Goal: Navigation & Orientation: Find specific page/section

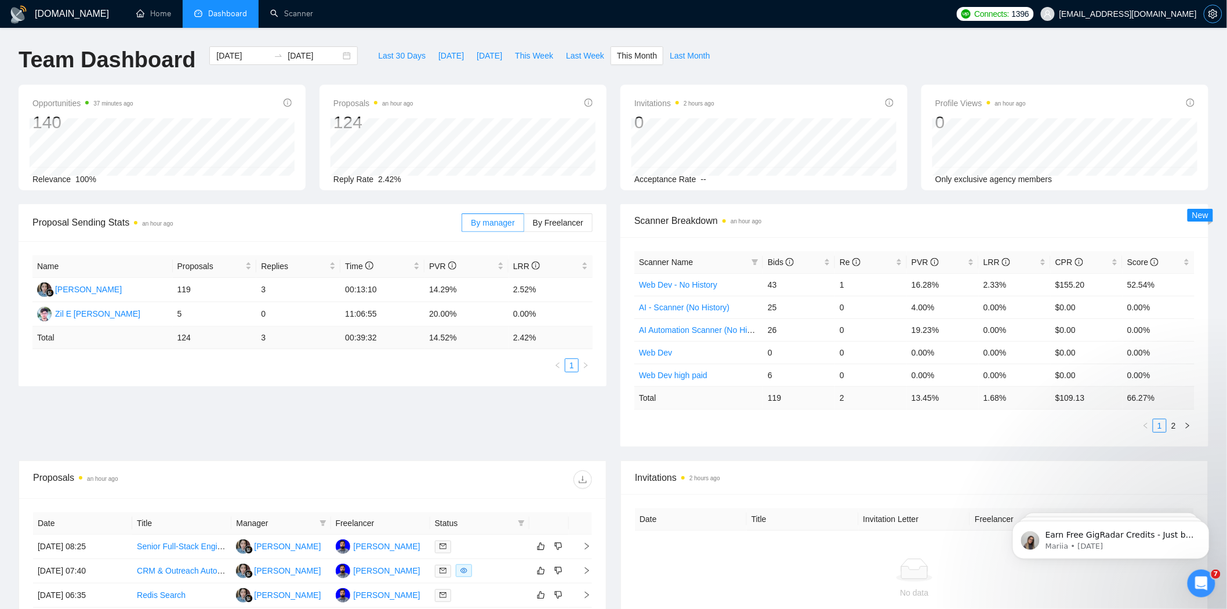
click at [1214, 10] on icon "setting" at bounding box center [1212, 13] width 9 height 9
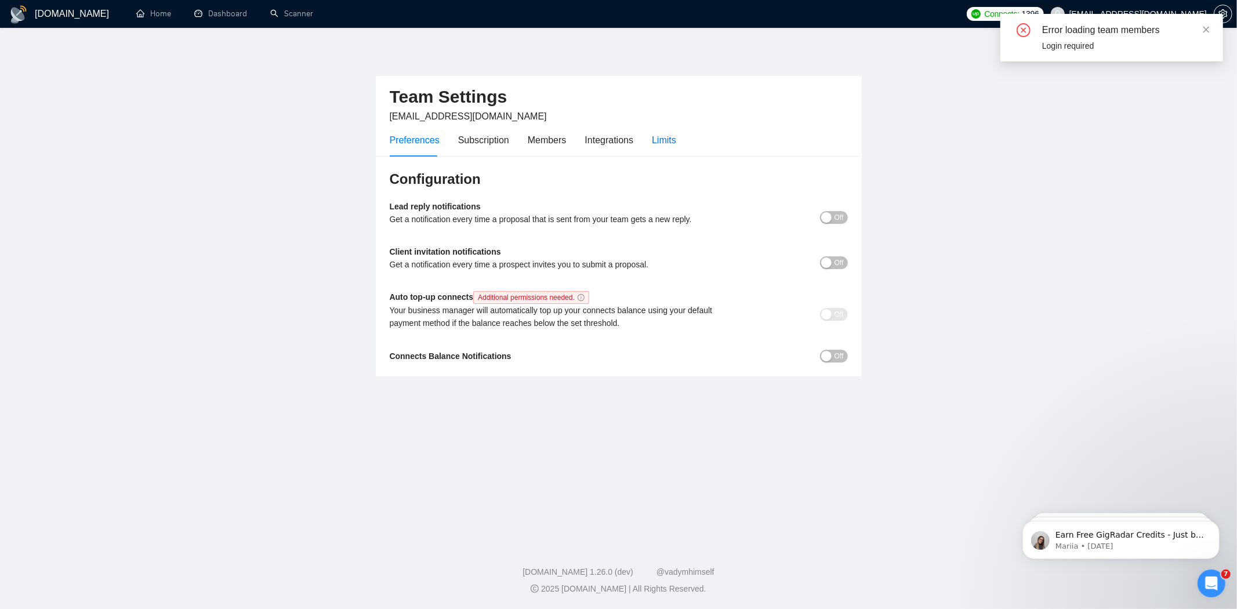
click at [658, 140] on div "Limits" at bounding box center [664, 140] width 24 height 14
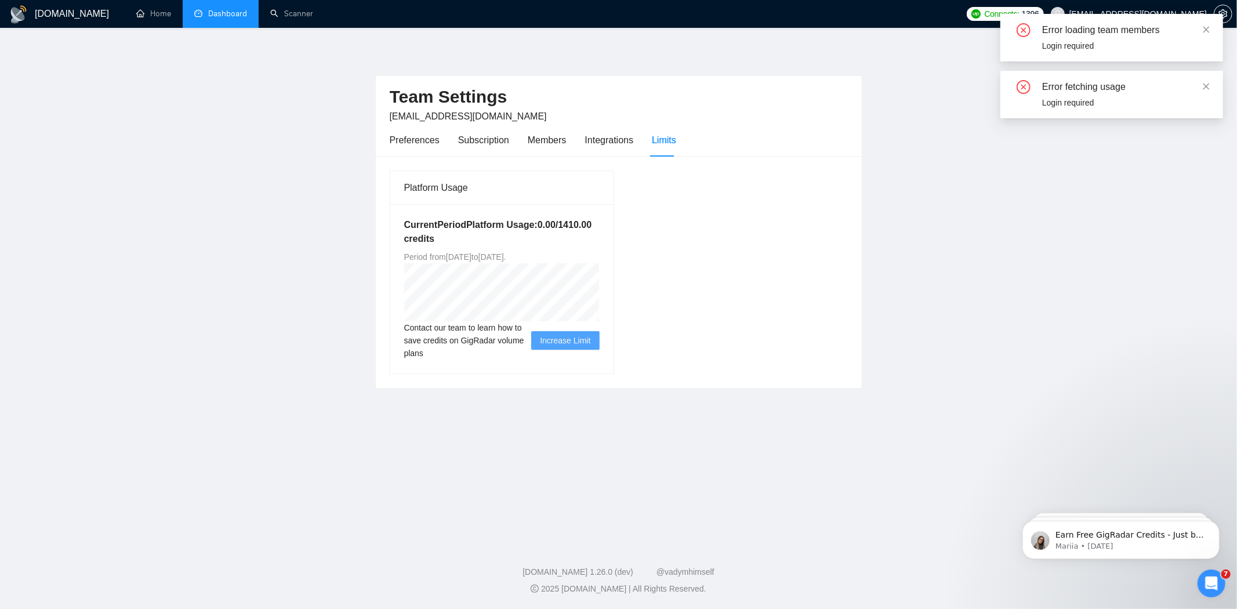
click at [219, 9] on link "Dashboard" at bounding box center [220, 14] width 53 height 10
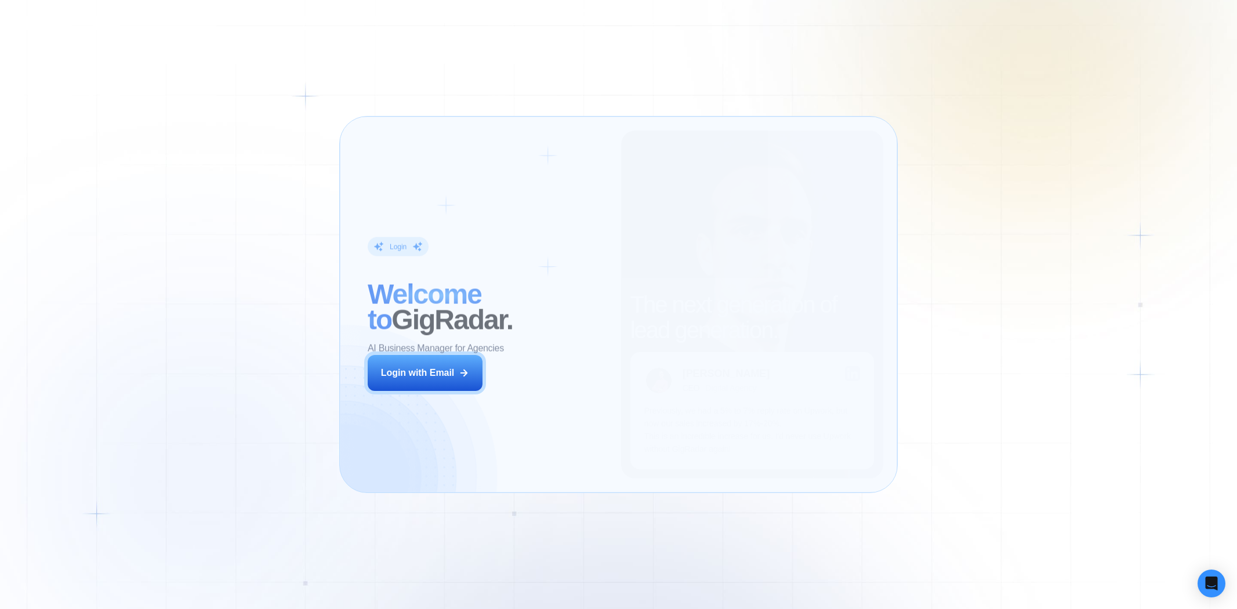
click at [567, 389] on div "Login ‍ Welcome to GigRadar. AI Business Manager for Agencies Login with Email" at bounding box center [487, 304] width 267 height 348
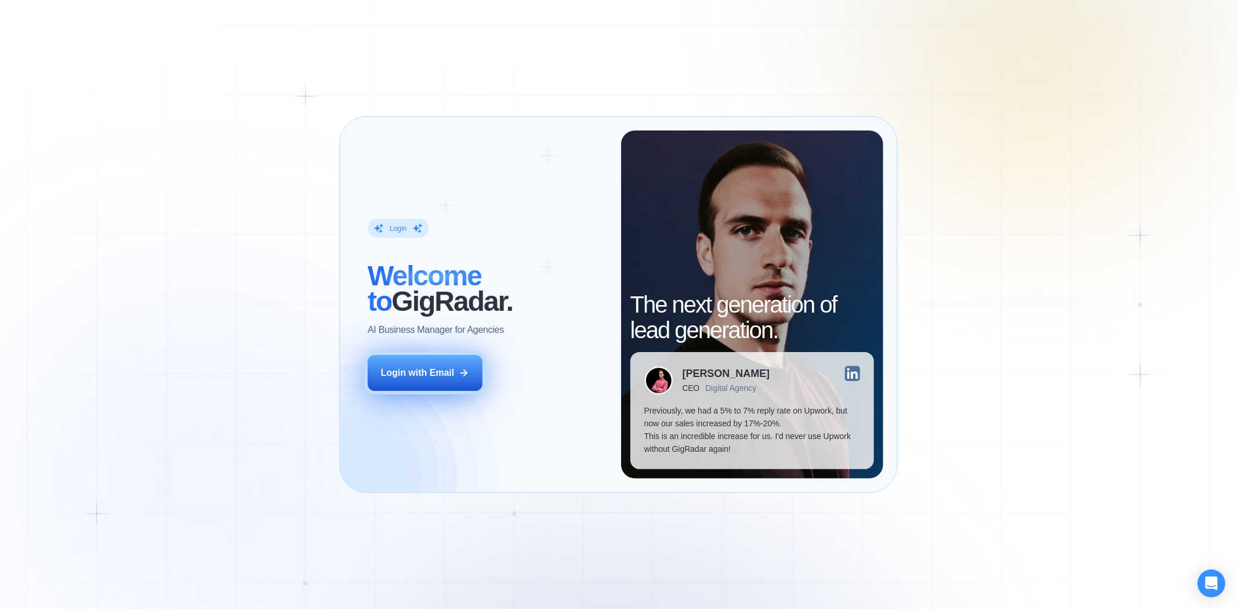
click at [412, 374] on div "Login with Email" at bounding box center [418, 372] width 74 height 13
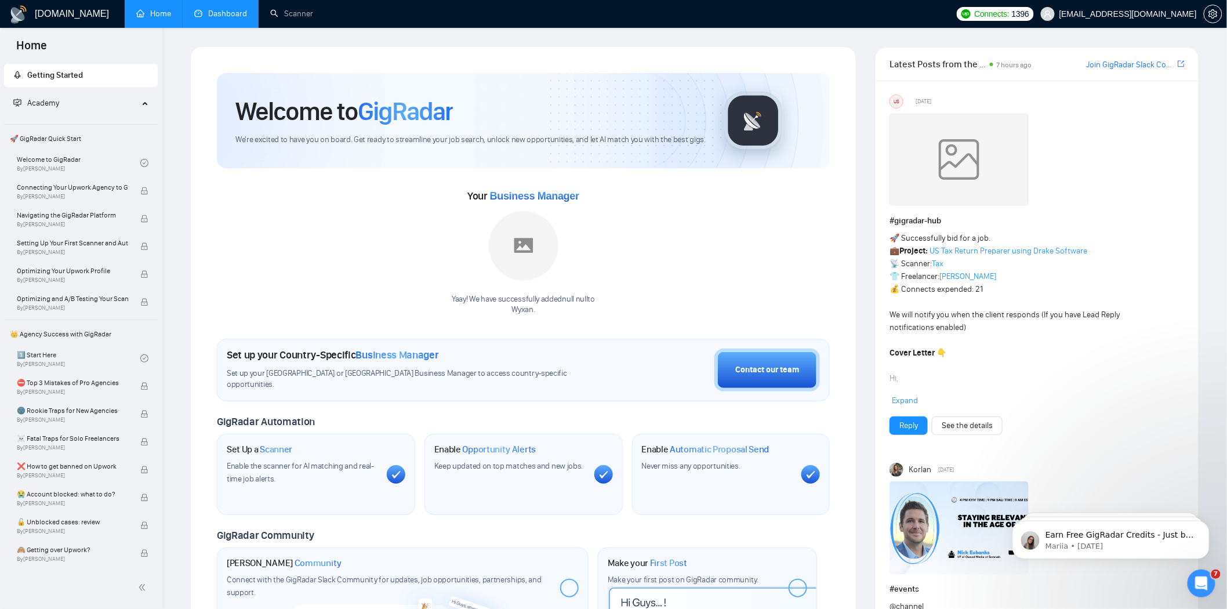
click at [207, 19] on link "Dashboard" at bounding box center [220, 14] width 53 height 10
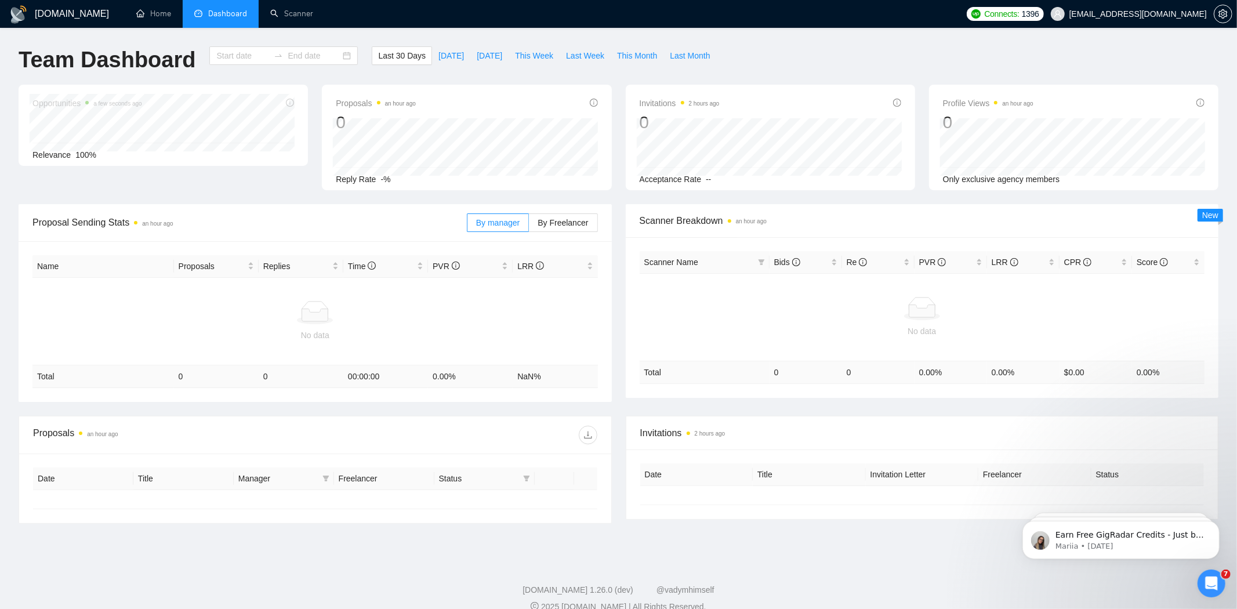
type input "[DATE]"
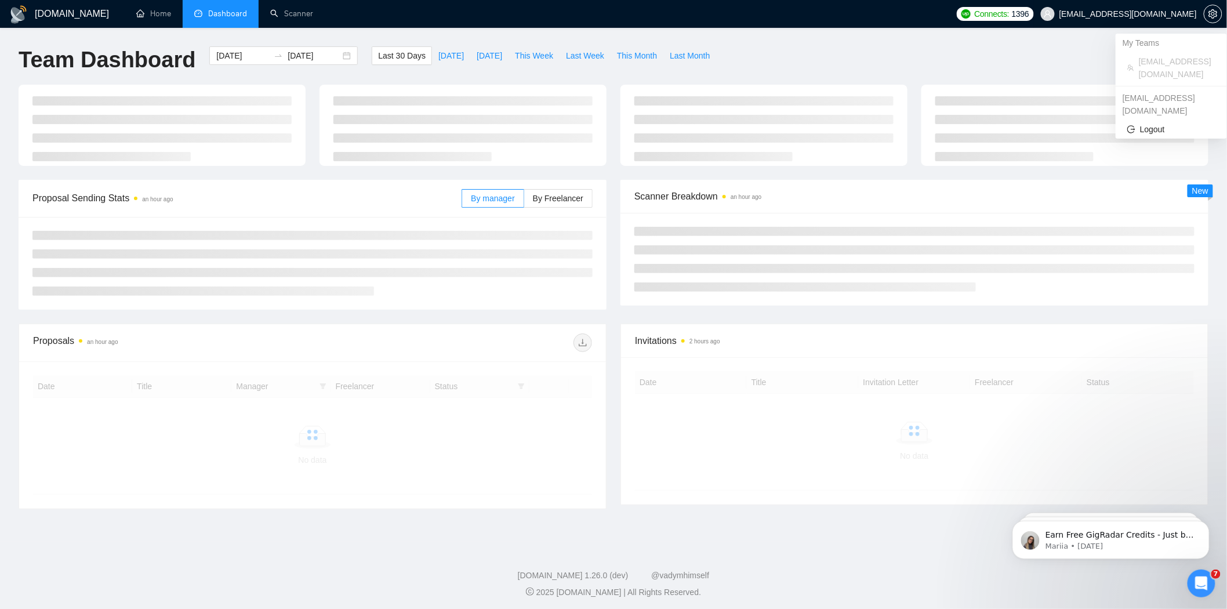
click at [1177, 14] on span "[EMAIL_ADDRESS][DOMAIN_NAME]" at bounding box center [1127, 14] width 137 height 0
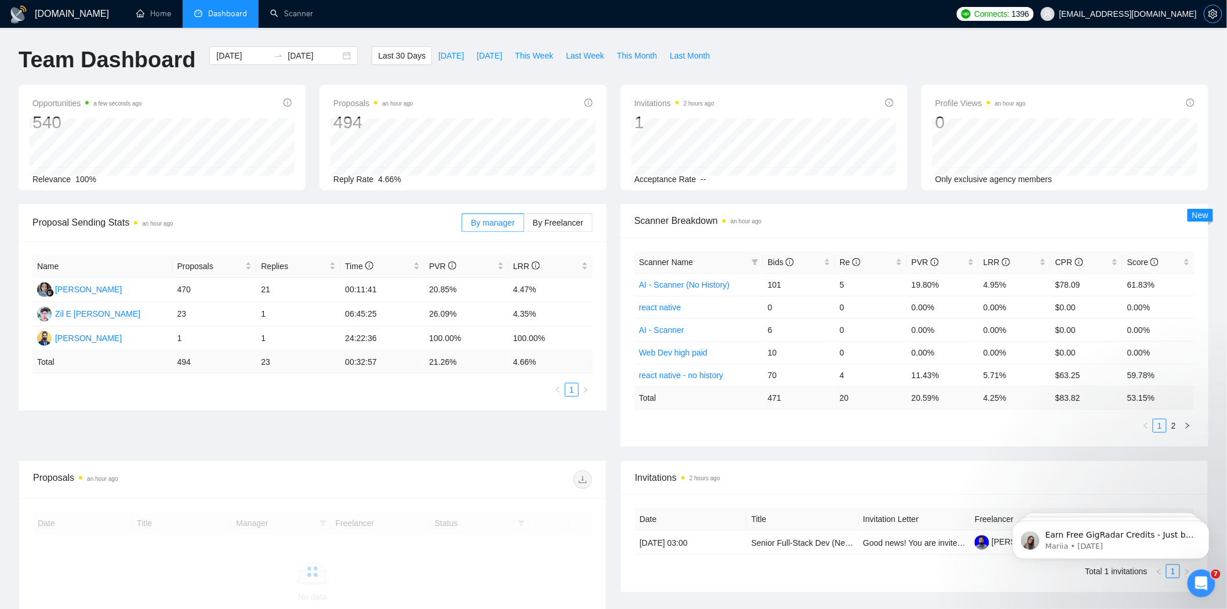
click at [1209, 16] on icon "setting" at bounding box center [1212, 13] width 9 height 9
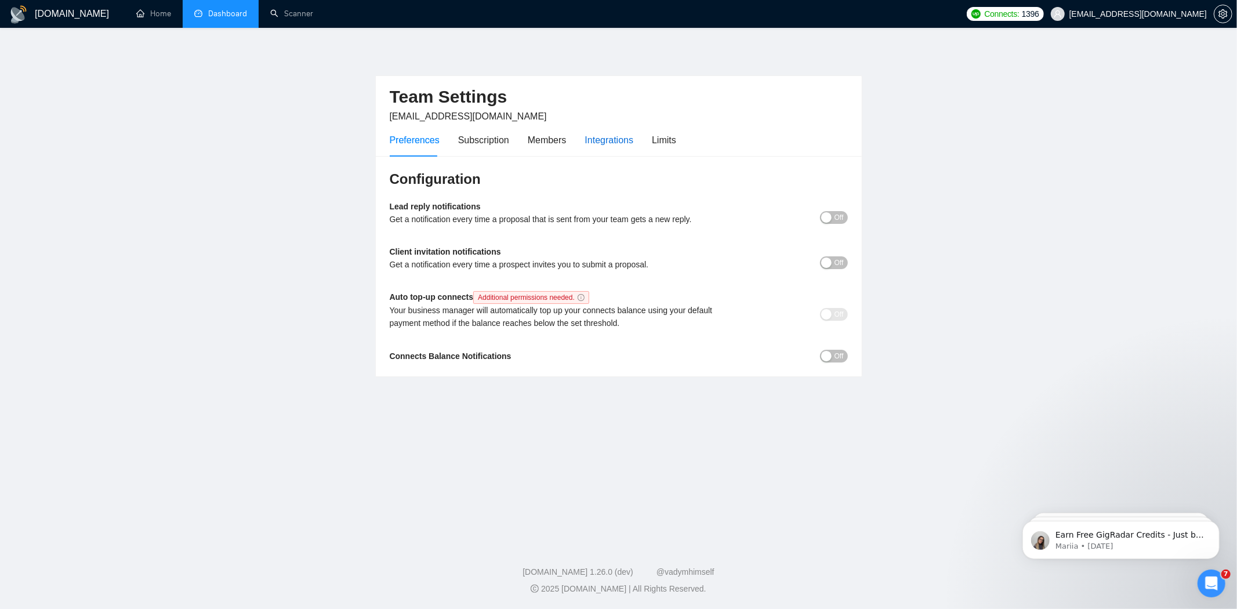
click at [618, 146] on div "Integrations" at bounding box center [609, 140] width 49 height 14
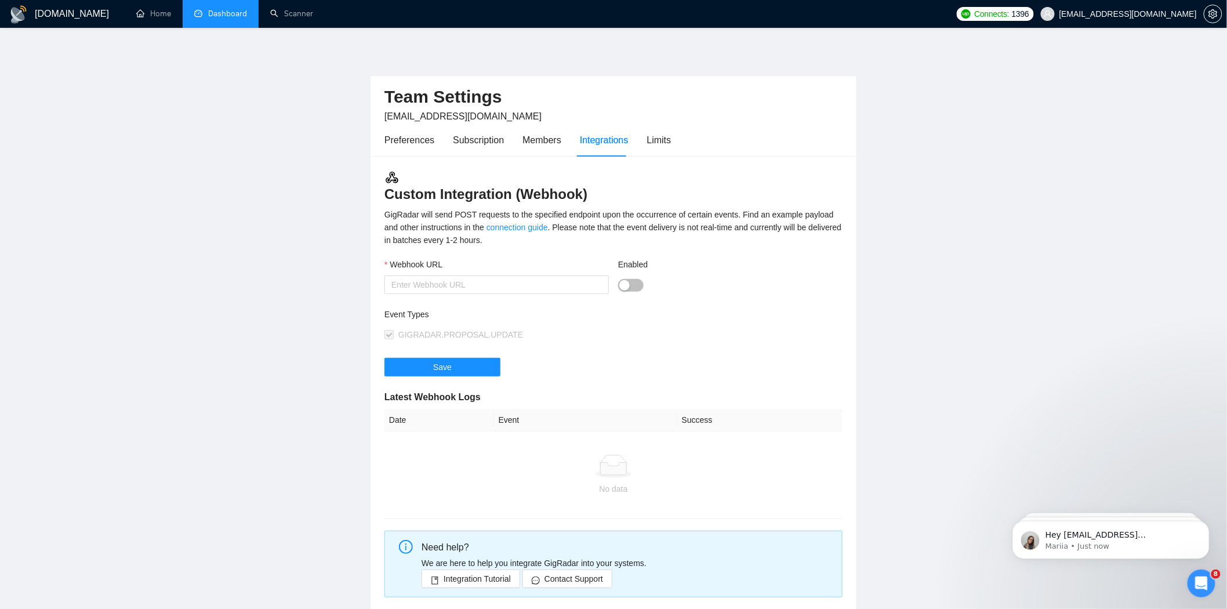
click at [435, 146] on div "Preferences Subscription Members Integrations Limits" at bounding box center [527, 140] width 286 height 33
click at [426, 143] on div "Preferences" at bounding box center [409, 140] width 50 height 14
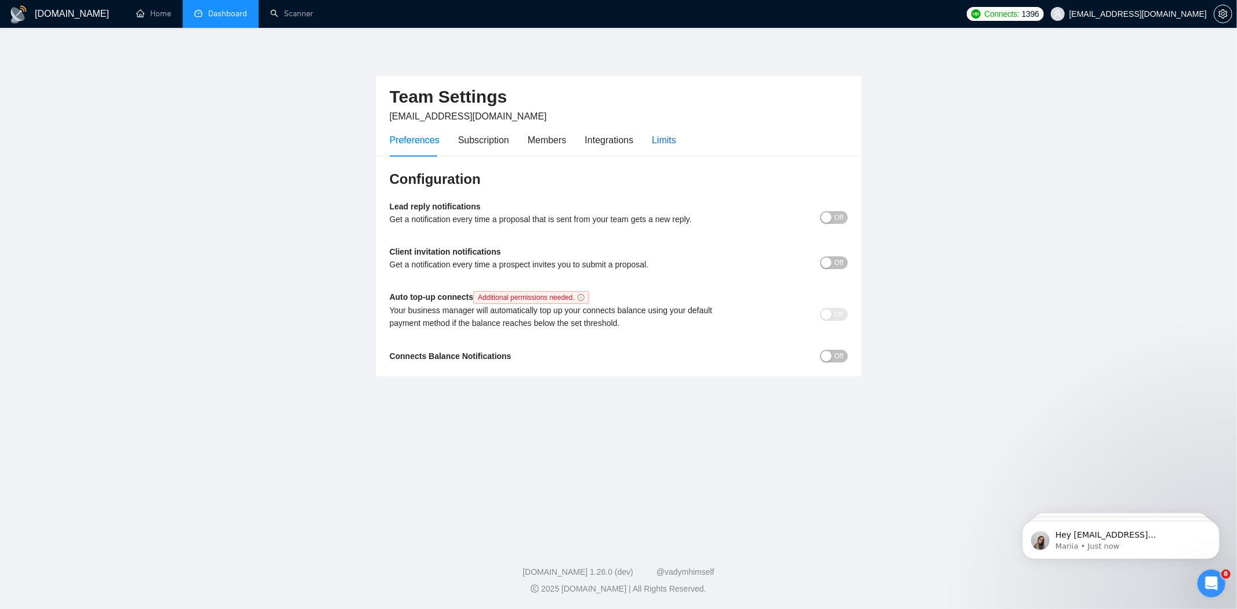
click at [668, 140] on div "Limits" at bounding box center [664, 140] width 24 height 14
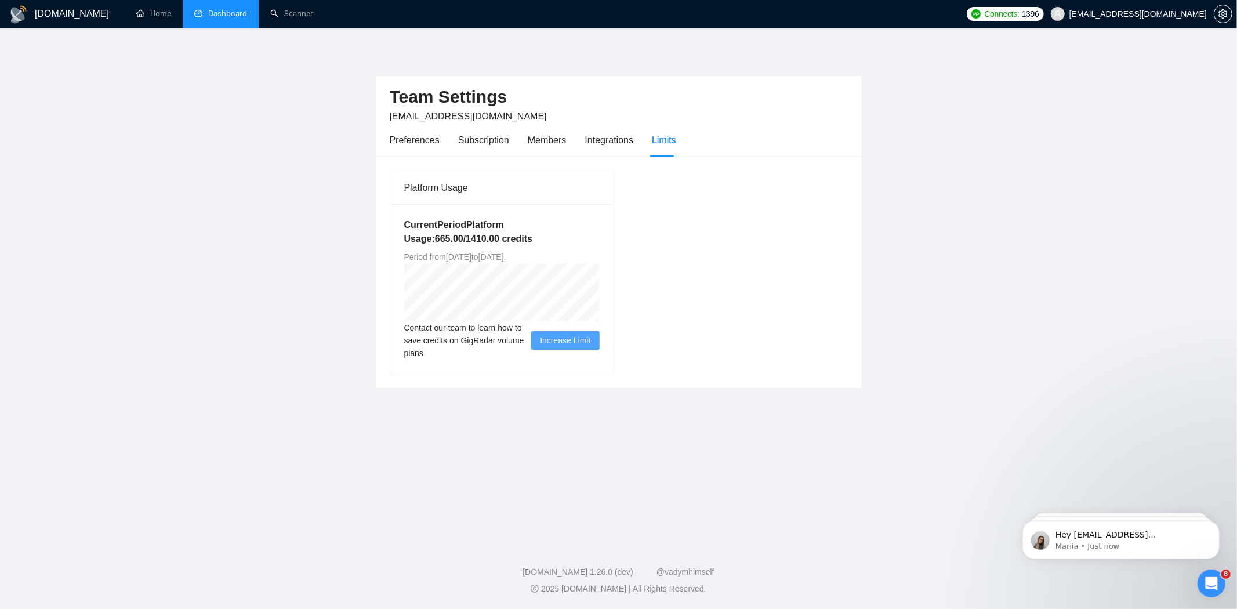
click at [204, 19] on link "Dashboard" at bounding box center [220, 14] width 53 height 10
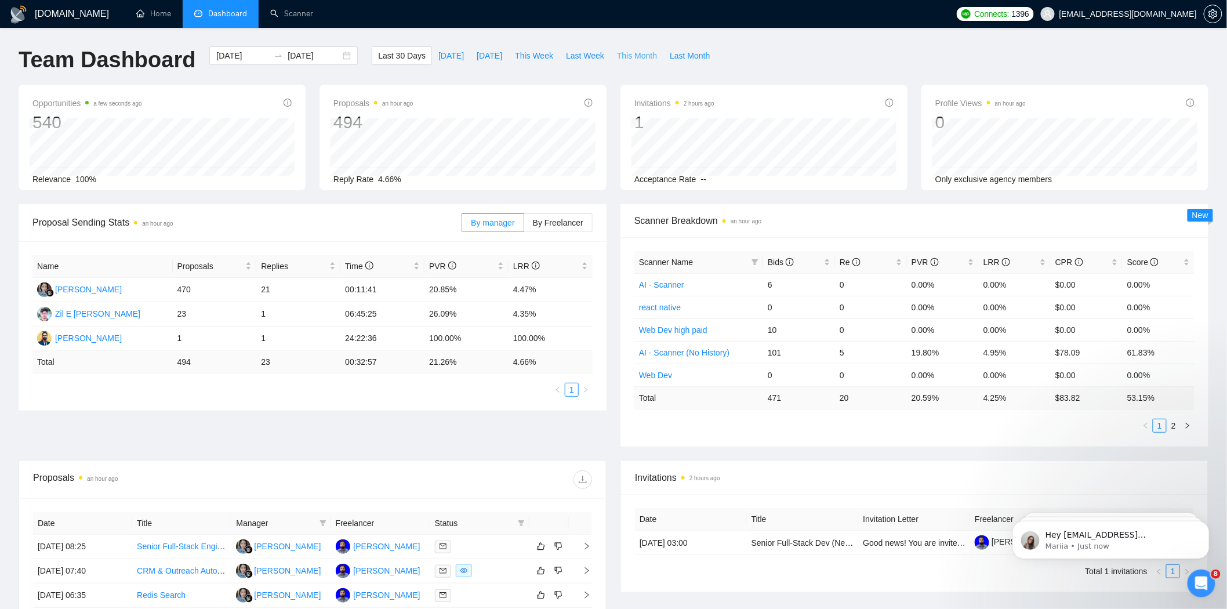
click at [633, 48] on button "This Month" at bounding box center [637, 55] width 53 height 19
type input "[DATE]"
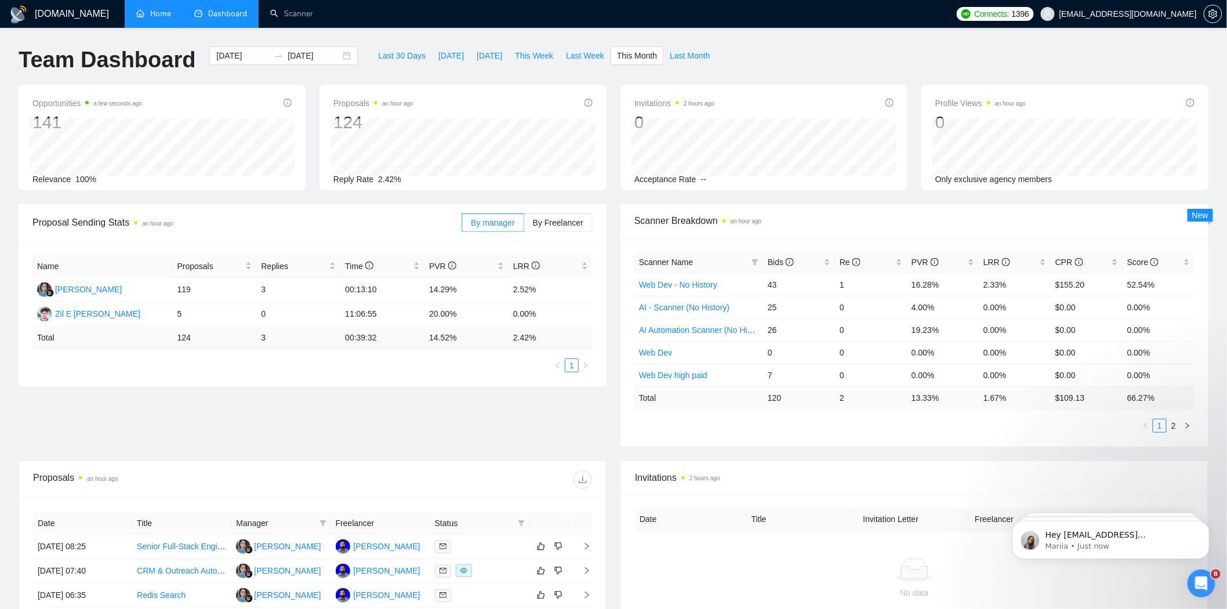
click at [159, 10] on link "Home" at bounding box center [153, 14] width 35 height 10
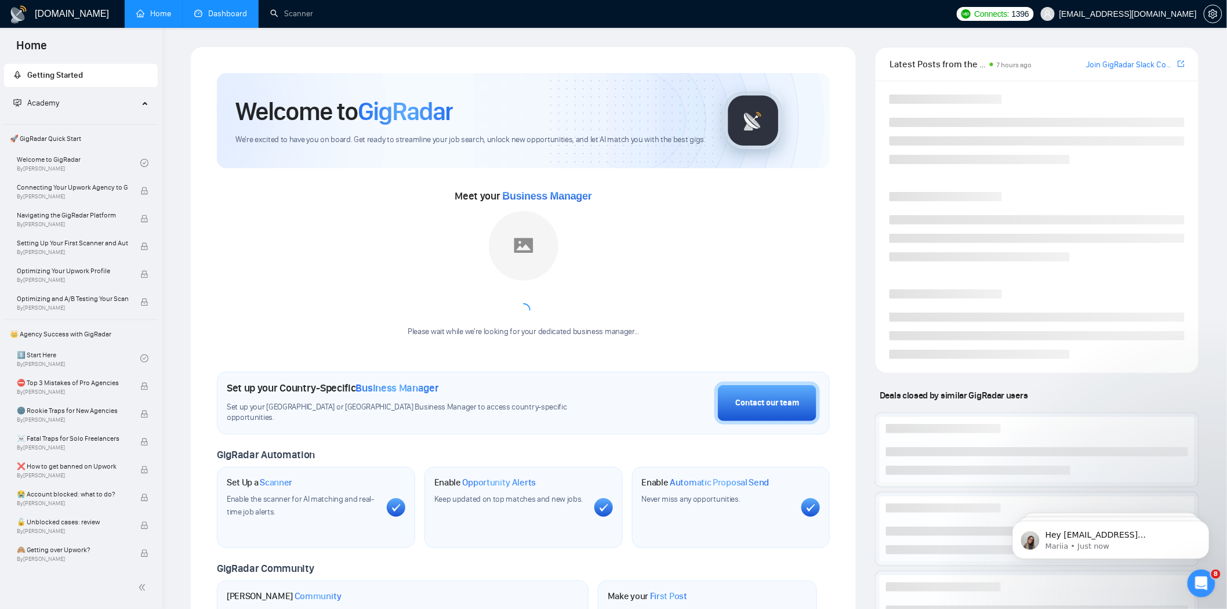
click at [213, 9] on link "Dashboard" at bounding box center [220, 14] width 53 height 10
